Goal: Task Accomplishment & Management: Manage account settings

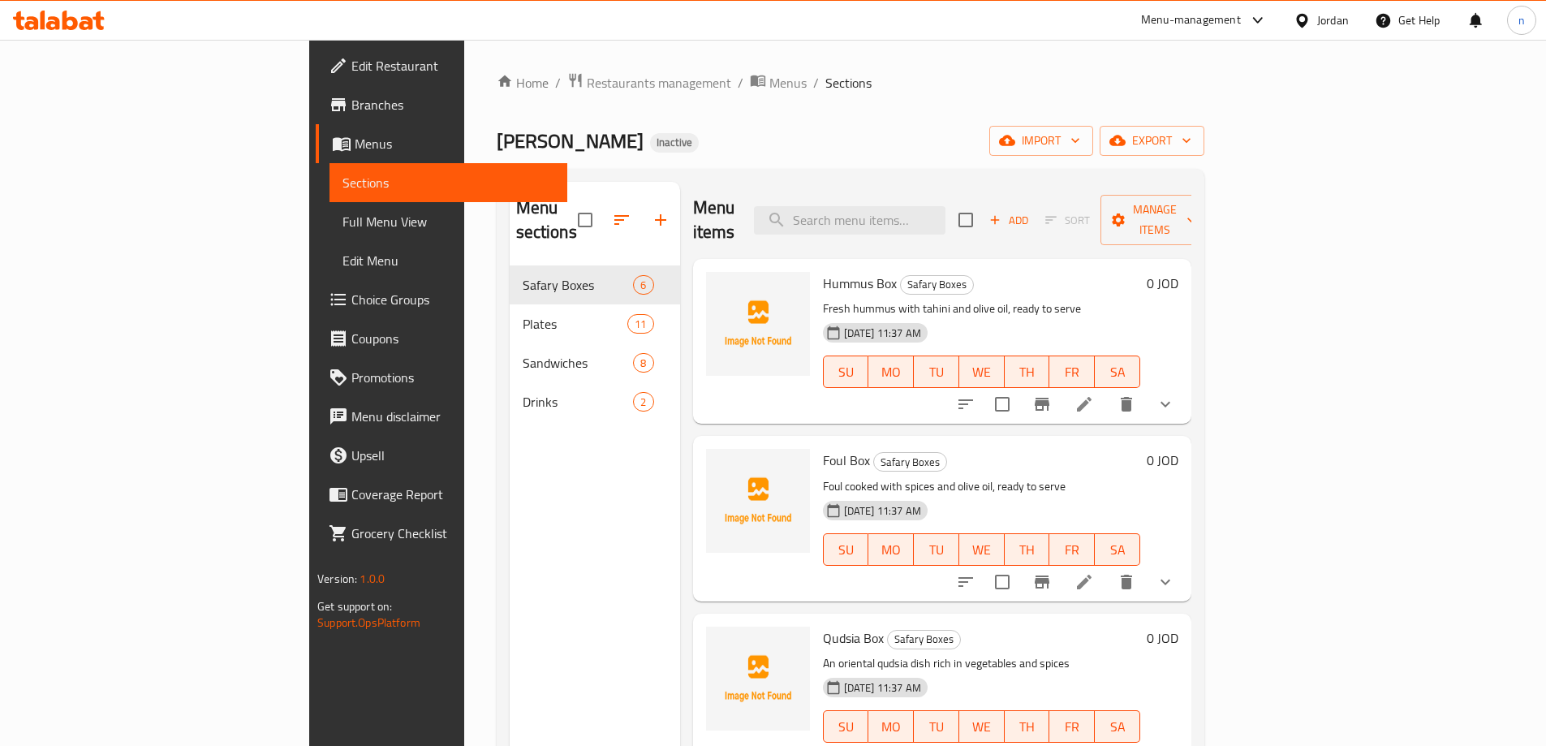
click at [84, 19] on icon at bounding box center [87, 23] width 14 height 14
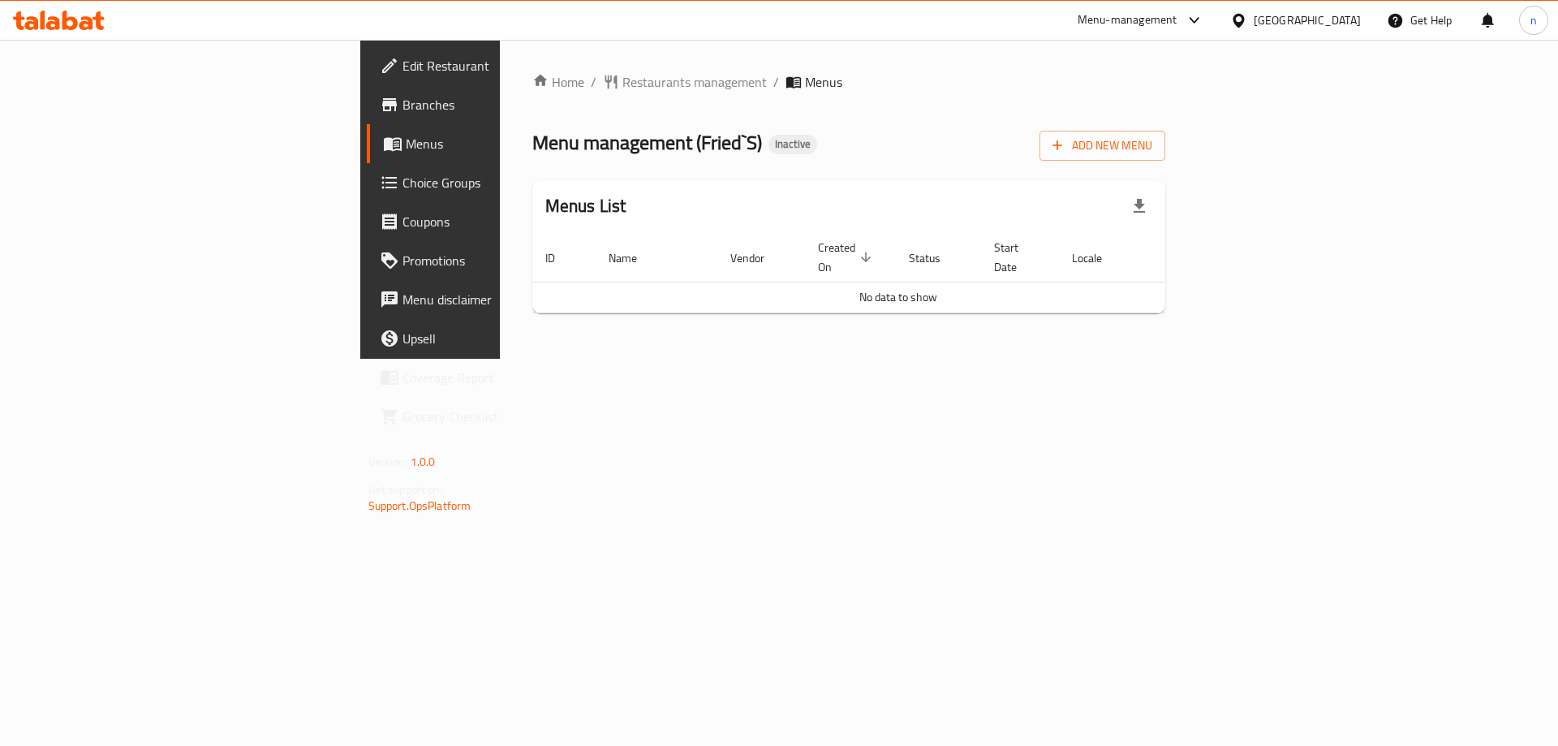
click at [403, 65] on span "Edit Restaurant" at bounding box center [505, 65] width 205 height 19
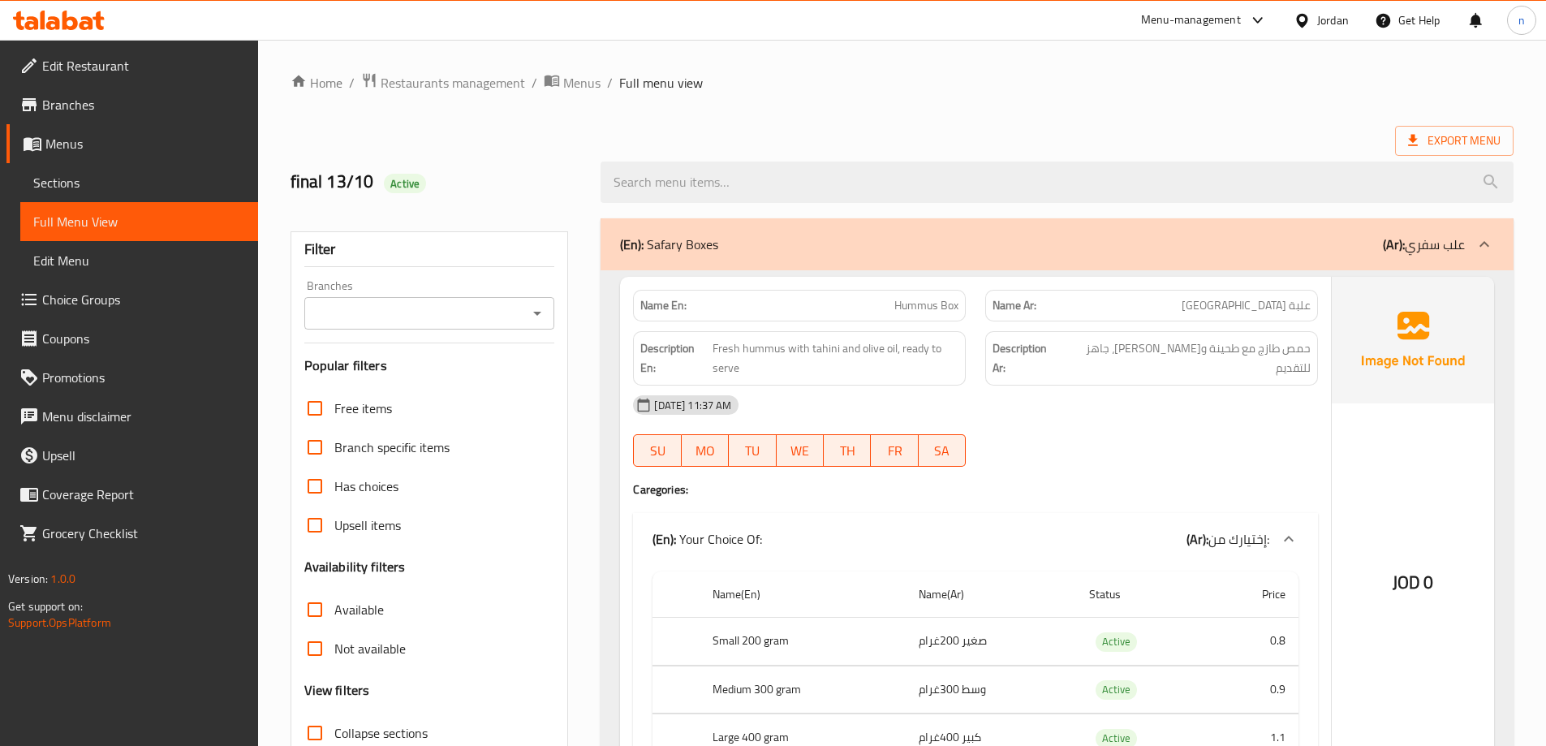
scroll to position [325, 0]
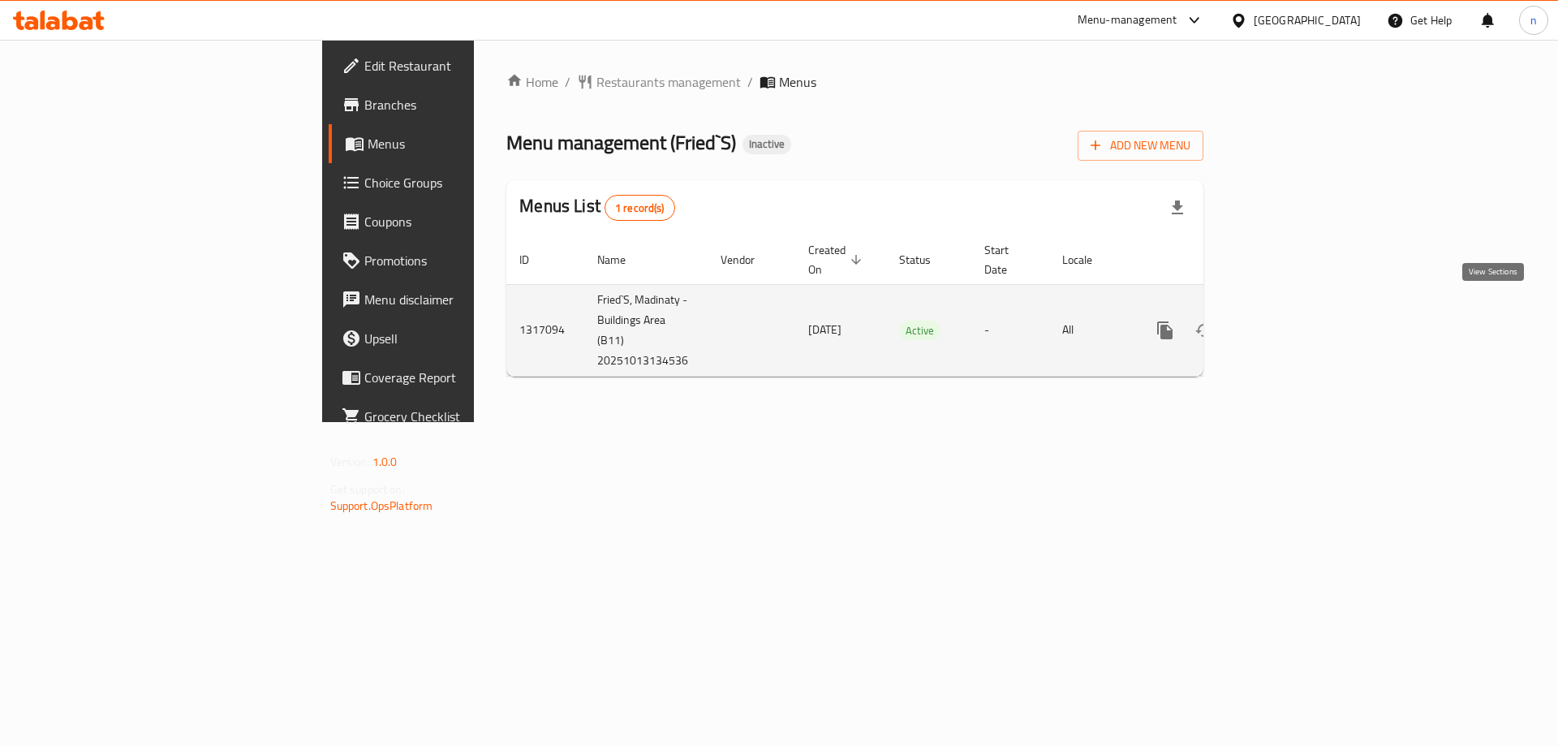
click at [1292, 321] on icon "enhanced table" at bounding box center [1282, 330] width 19 height 19
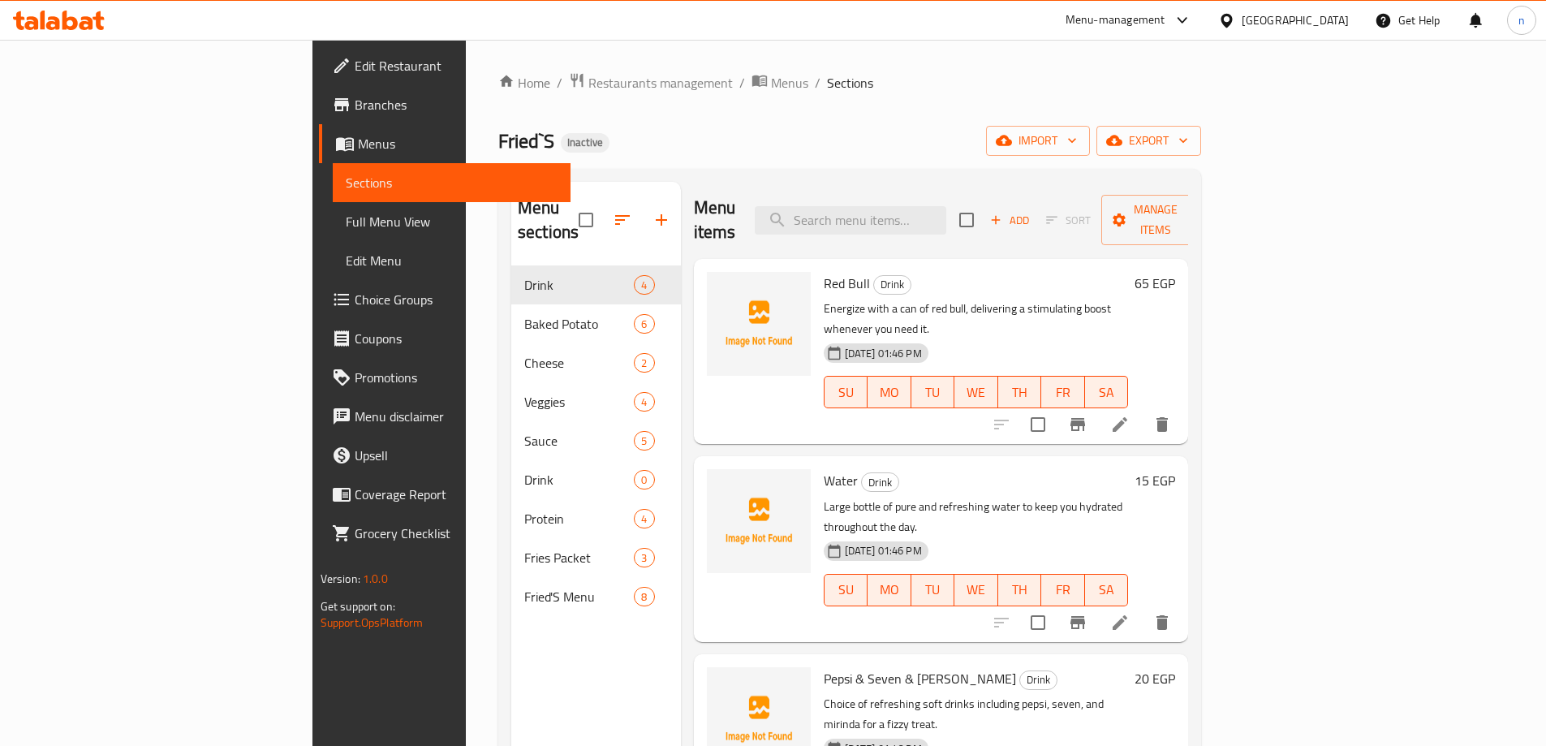
scroll to position [4, 0]
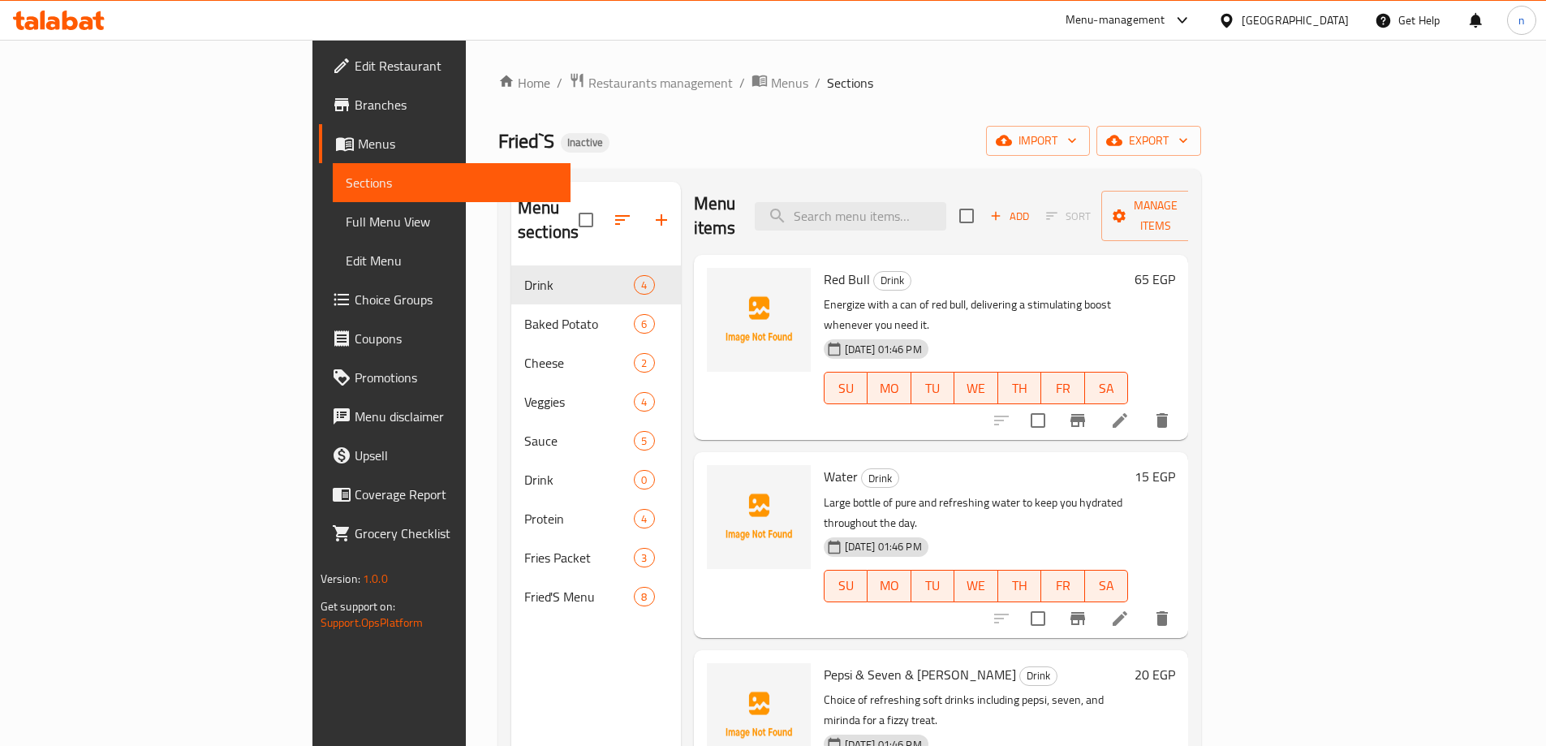
click at [355, 67] on span "Edit Restaurant" at bounding box center [456, 65] width 203 height 19
